Goal: Information Seeking & Learning: Learn about a topic

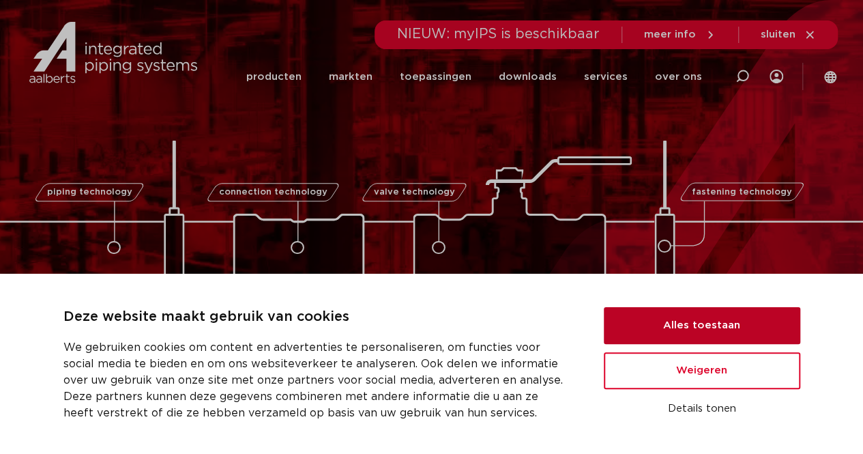
click at [671, 313] on button "Alles toestaan" at bounding box center [702, 325] width 196 height 37
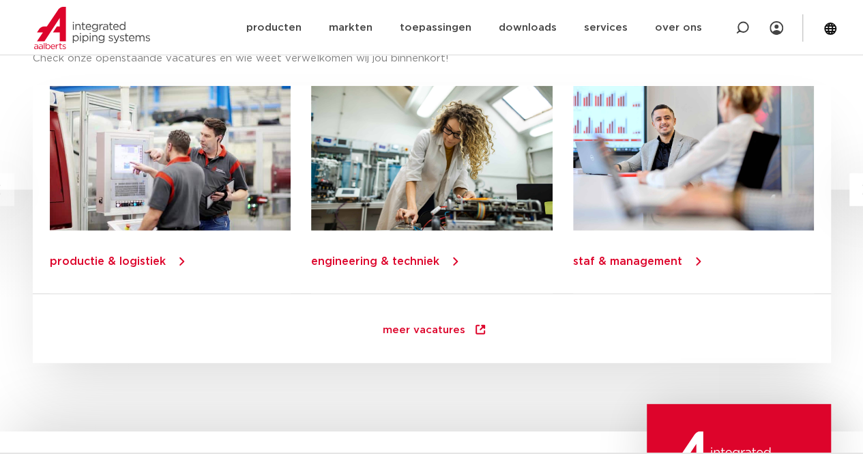
scroll to position [1781, 0]
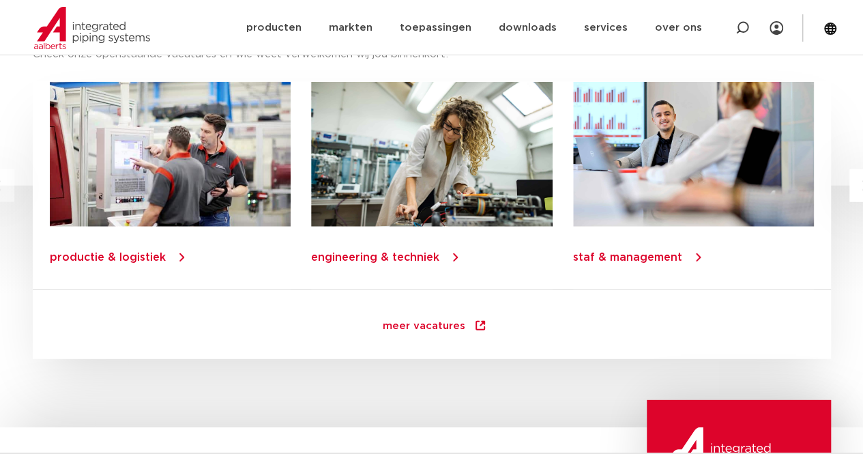
click at [386, 256] on link "engineering & techniek" at bounding box center [375, 257] width 128 height 11
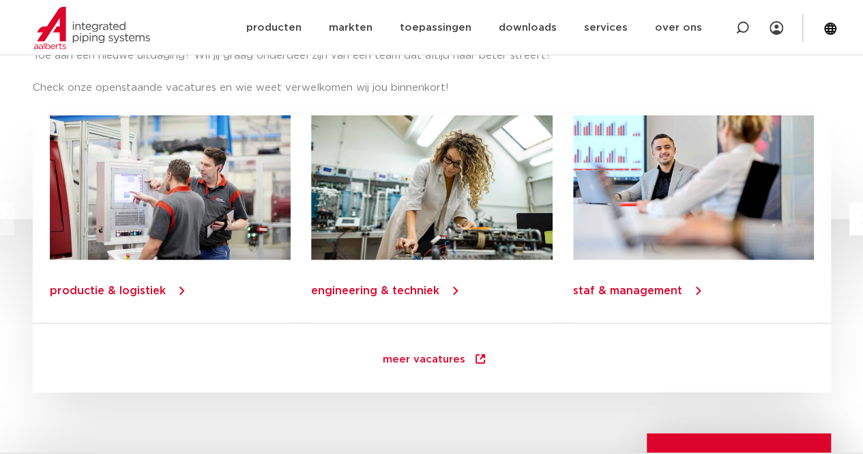
click at [358, 288] on link "engineering & techniek" at bounding box center [375, 290] width 128 height 11
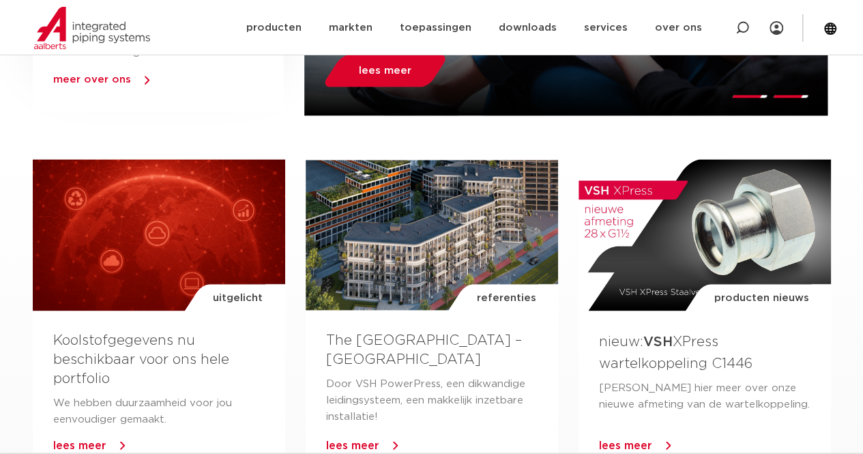
scroll to position [674, 0]
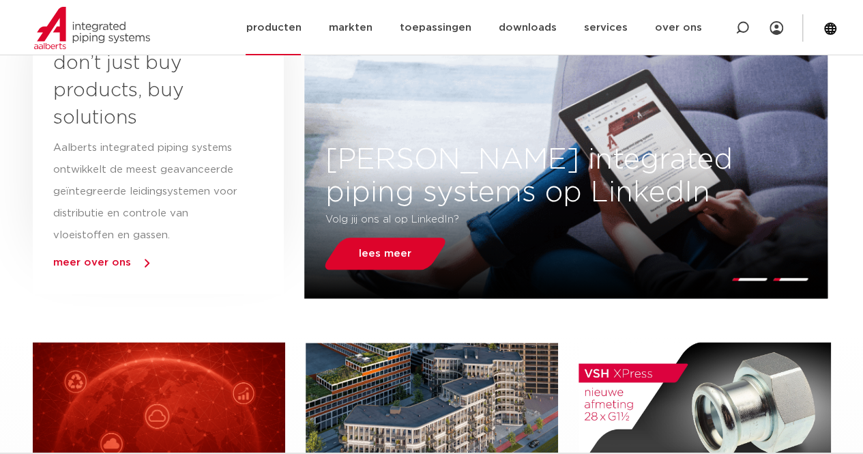
click at [301, 27] on link "producten" at bounding box center [273, 27] width 55 height 55
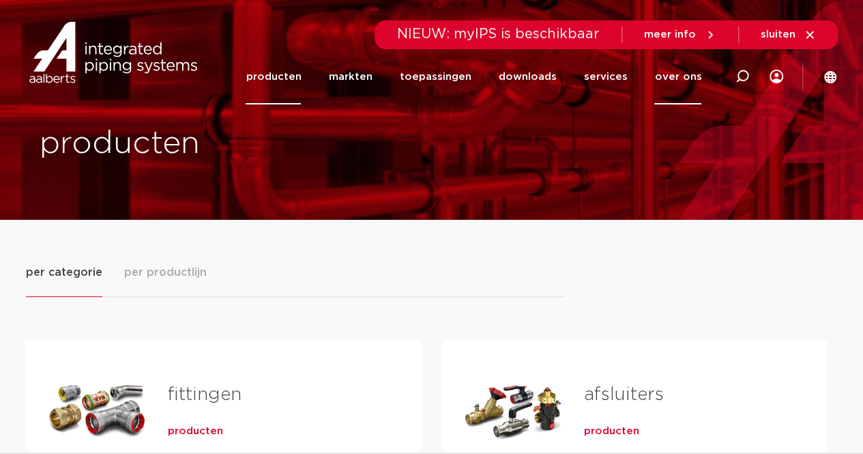
click at [675, 74] on link "over ons" at bounding box center [677, 76] width 47 height 55
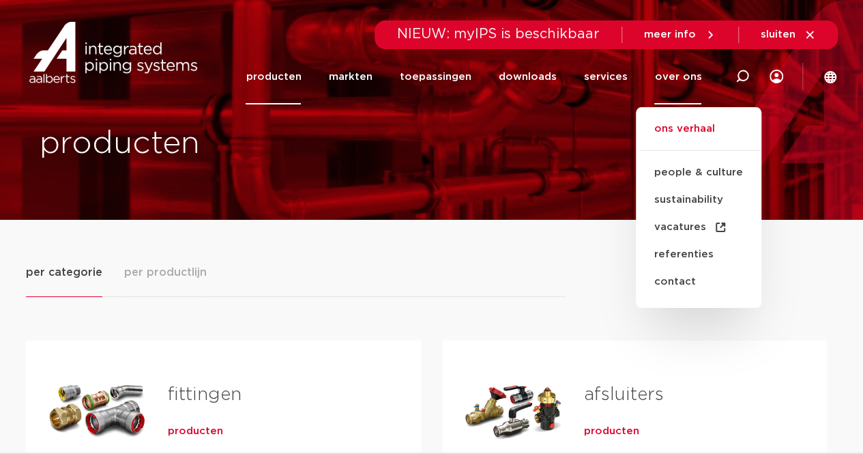
click at [686, 123] on link "ons verhaal" at bounding box center [699, 136] width 126 height 30
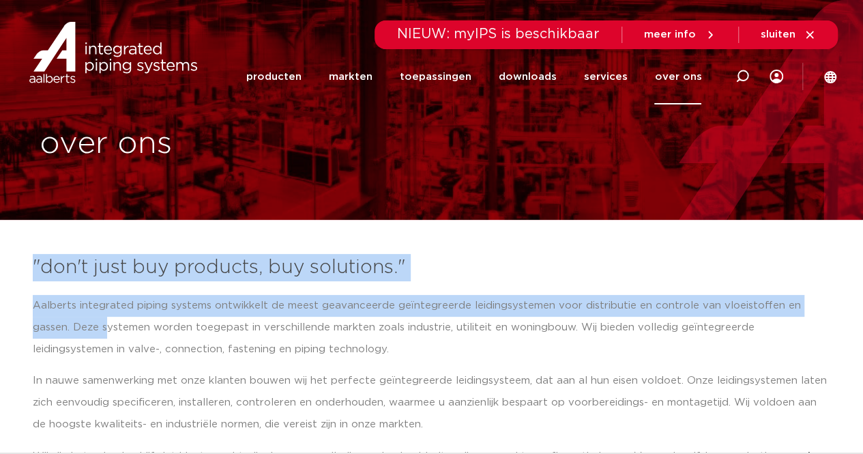
drag, startPoint x: 65, startPoint y: 179, endPoint x: 335, endPoint y: -59, distance: 360.1
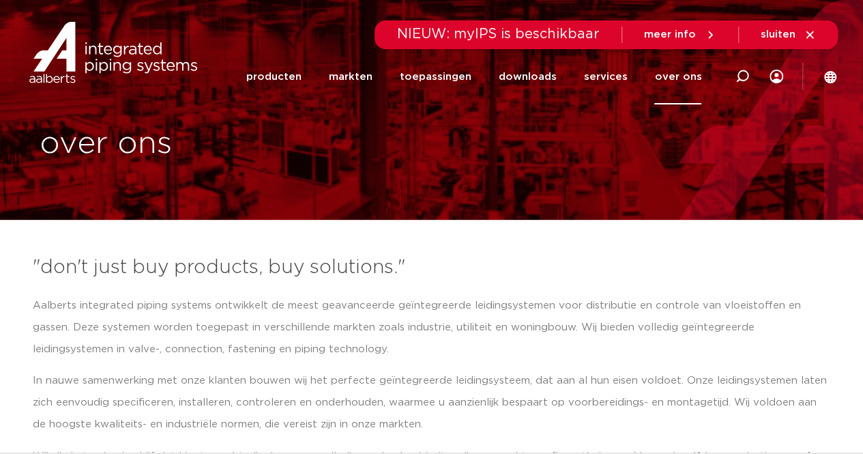
click at [194, 336] on p "Aalberts integrated piping systems ontwikkelt de meest geavanceerde geïntegreer…" at bounding box center [432, 327] width 798 height 65
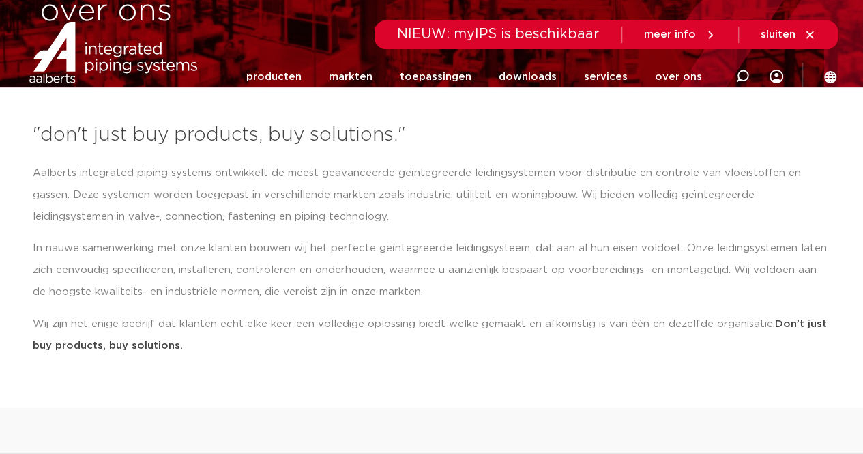
scroll to position [134, 0]
